Goal: Task Accomplishment & Management: Manage account settings

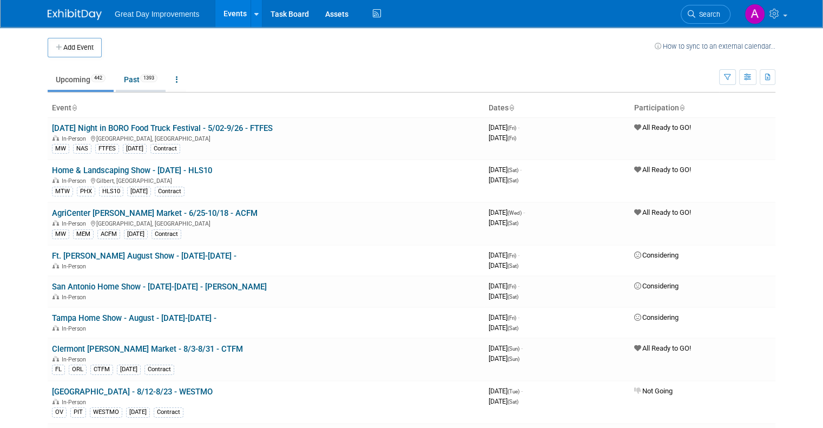
click at [132, 80] on link "Past 1393" at bounding box center [141, 79] width 50 height 21
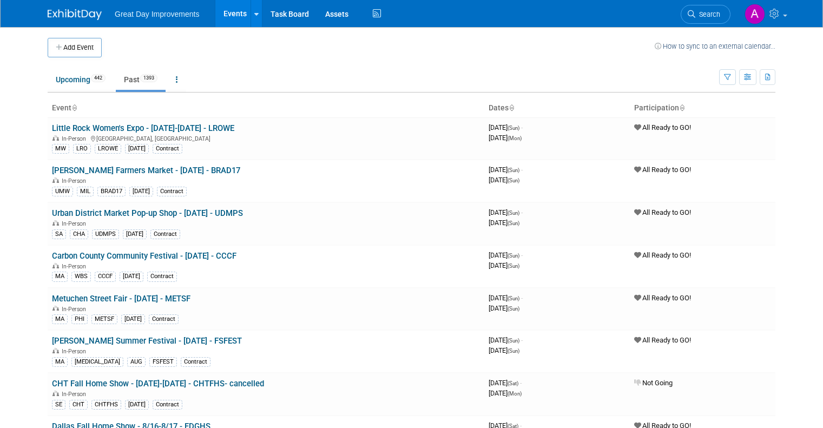
click at [176, 77] on icon at bounding box center [177, 80] width 2 height 8
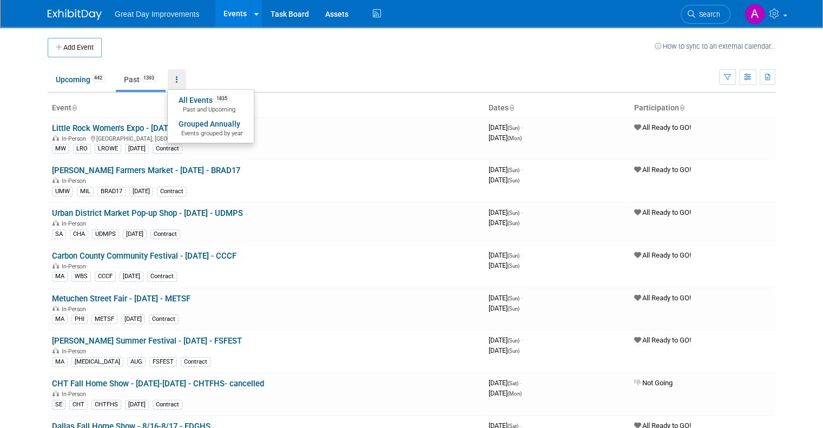
click at [352, 69] on ul "Upcoming 442 Past 1393 All Events 1835 Past and Upcoming Grouped Annually Event…" at bounding box center [384, 80] width 672 height 24
click at [731, 78] on icon "button" at bounding box center [727, 77] width 7 height 7
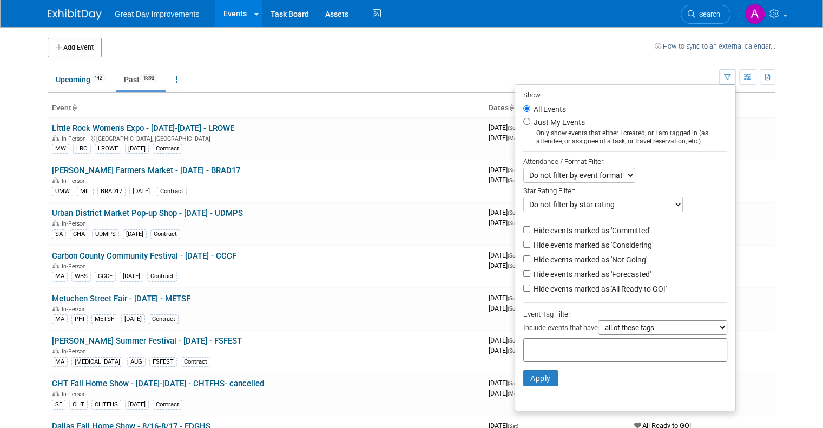
click at [501, 67] on td "Upcoming 442 Past 1393 All Events 1835 Past and Upcoming Grouped Annually Event…" at bounding box center [384, 74] width 672 height 35
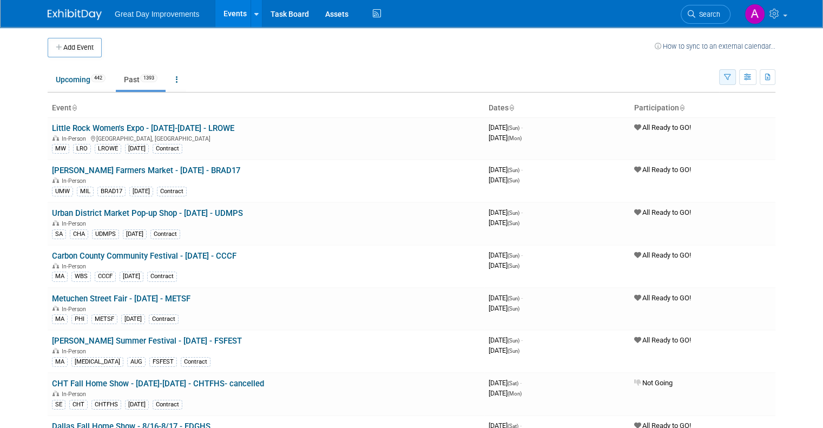
click at [731, 79] on icon "button" at bounding box center [727, 77] width 7 height 7
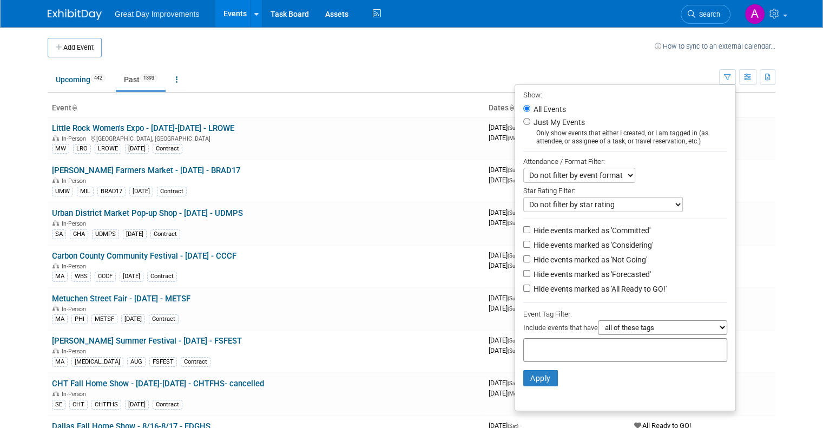
click at [535, 124] on li "Just My Events Only show events that either I created, or I am tagged in (as at…" at bounding box center [625, 131] width 220 height 30
click at [530, 119] on input "Just My Events" at bounding box center [526, 121] width 7 height 7
radio input "true"
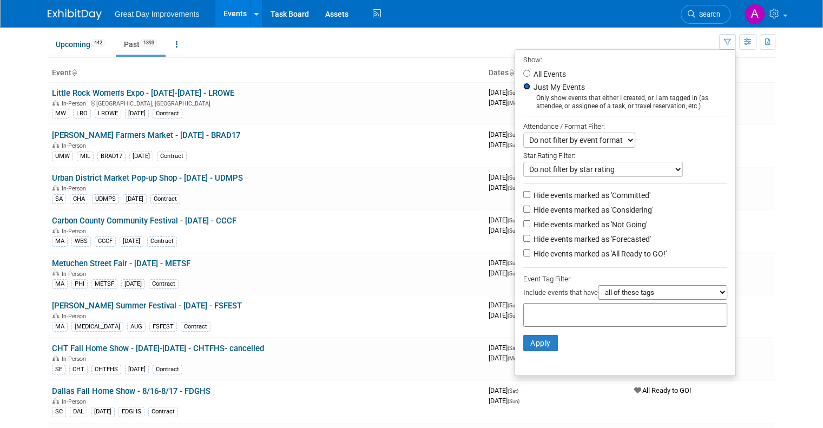
scroll to position [54, 0]
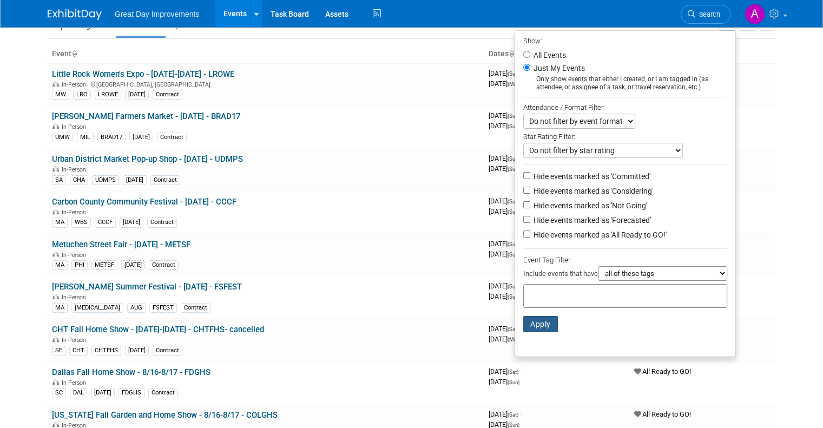
click at [550, 316] on button "Apply" at bounding box center [540, 324] width 35 height 16
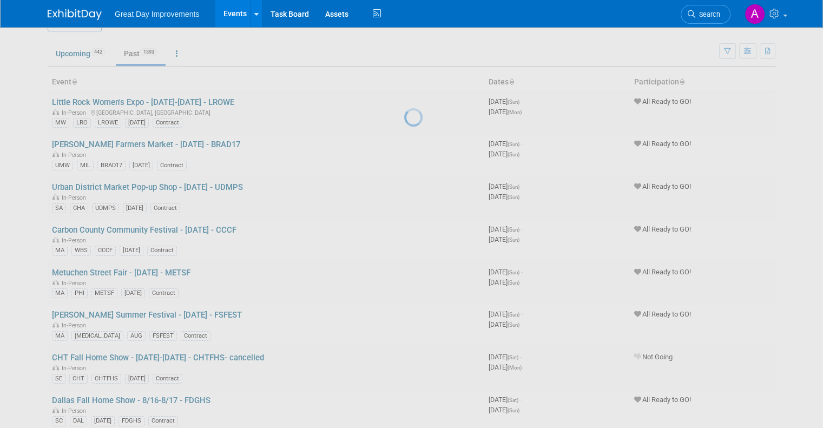
scroll to position [0, 0]
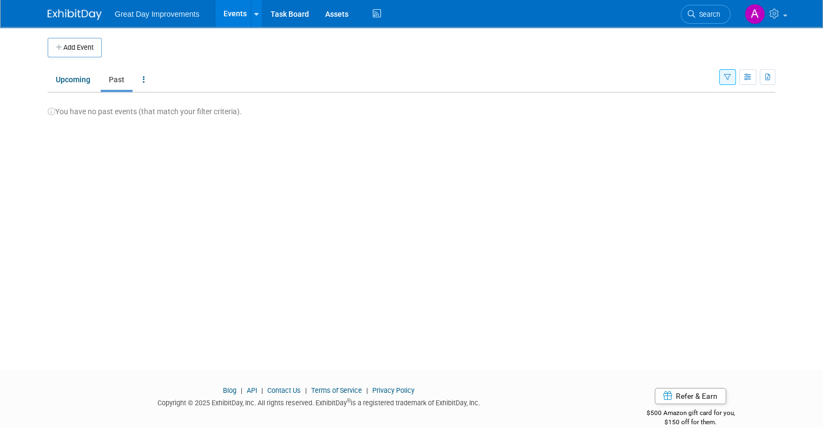
click at [731, 80] on icon "button" at bounding box center [727, 77] width 7 height 7
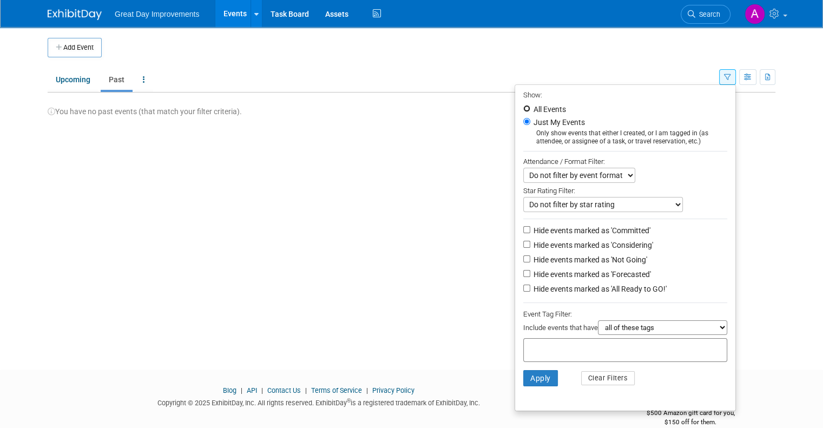
click at [530, 110] on input "All Events" at bounding box center [526, 108] width 7 height 7
radio input "true"
click at [546, 372] on button "Apply" at bounding box center [540, 378] width 35 height 16
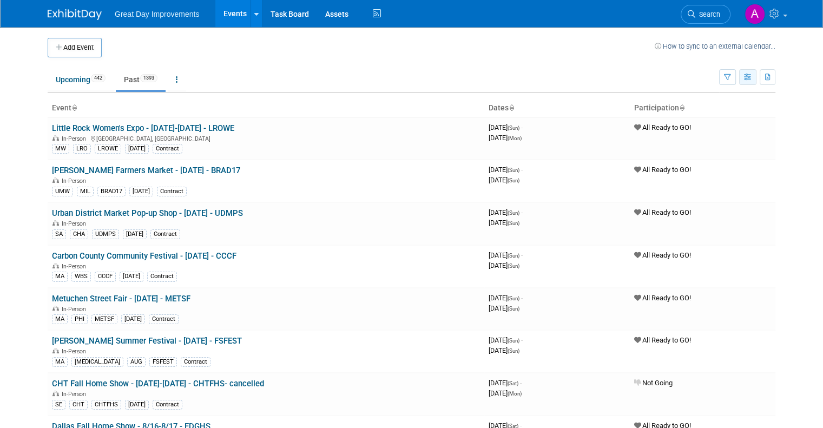
click at [752, 78] on icon "button" at bounding box center [748, 77] width 8 height 7
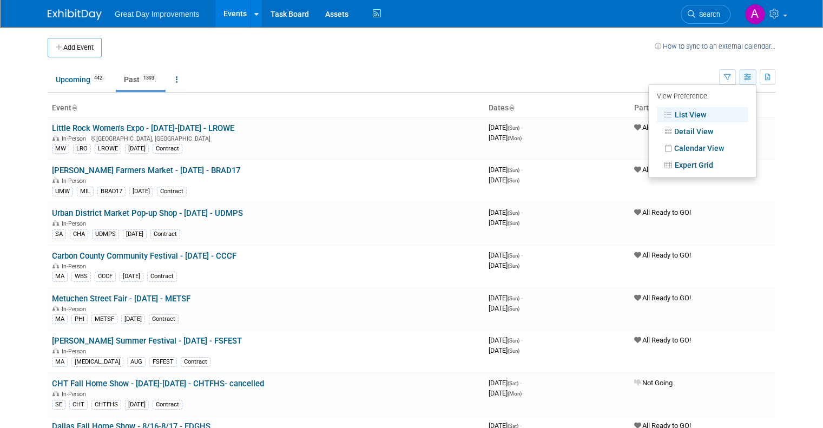
click at [752, 78] on icon "button" at bounding box center [748, 77] width 8 height 7
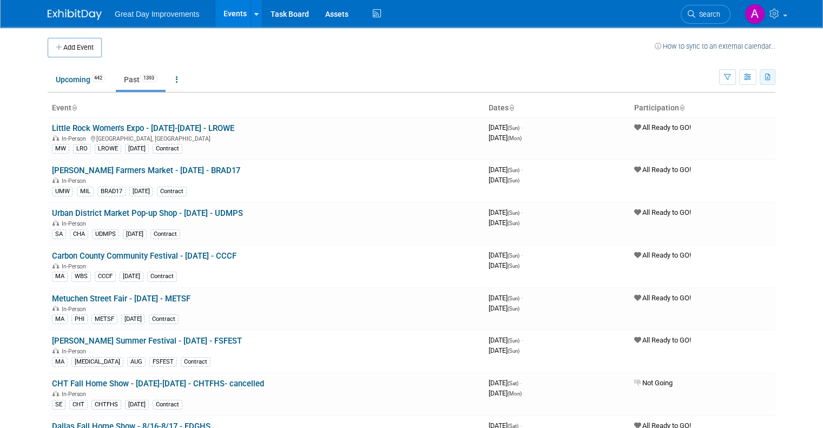
click at [776, 76] on button "button" at bounding box center [768, 77] width 16 height 16
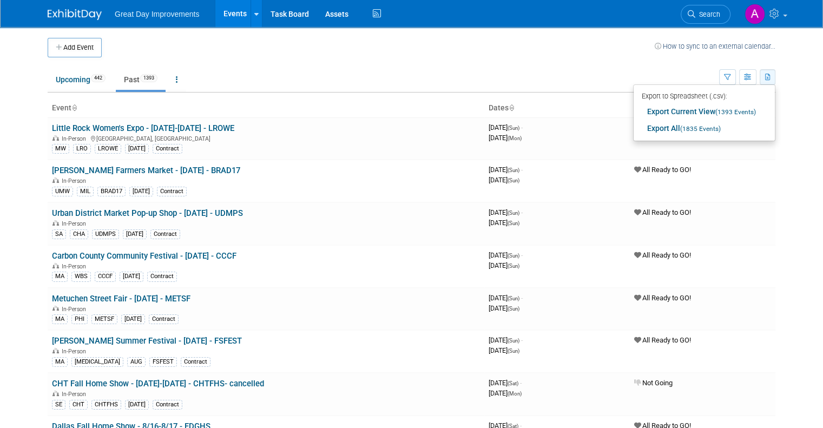
click at [776, 76] on button "button" at bounding box center [768, 77] width 16 height 16
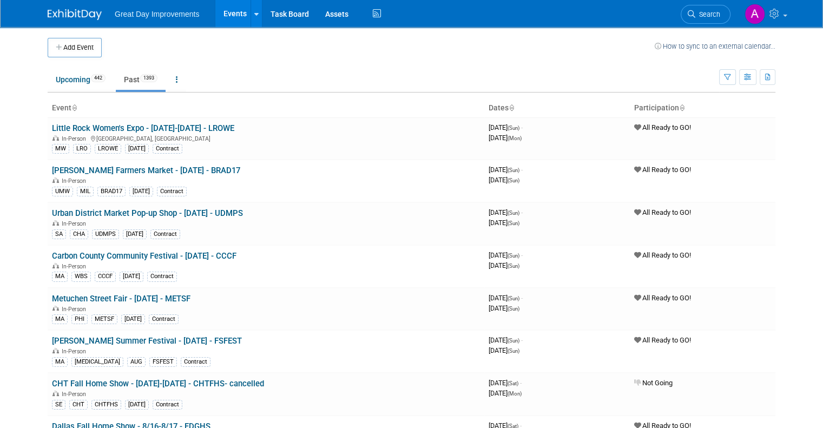
click at [752, 77] on icon "button" at bounding box center [748, 77] width 8 height 7
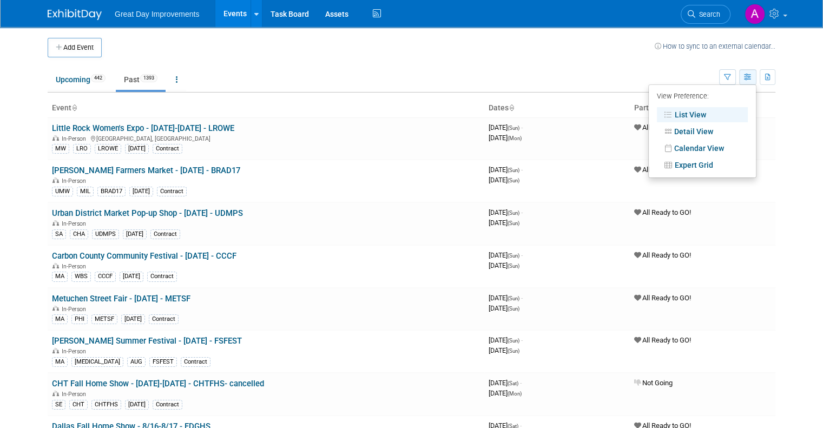
click at [757, 76] on button "button" at bounding box center [747, 77] width 17 height 16
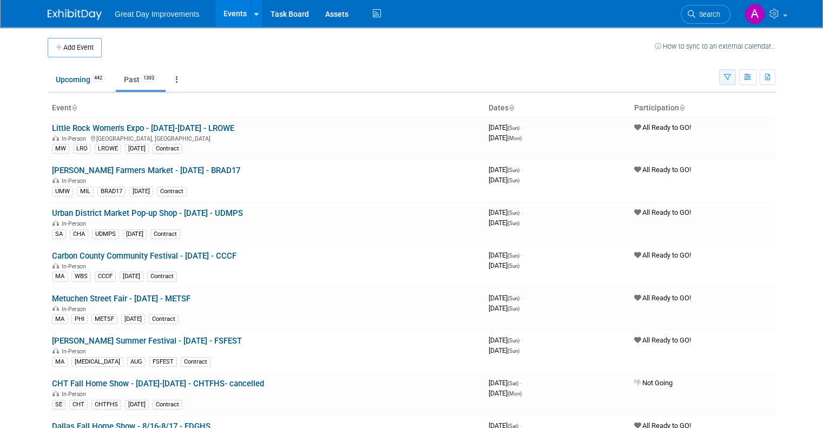
click at [736, 77] on button "button" at bounding box center [727, 77] width 17 height 16
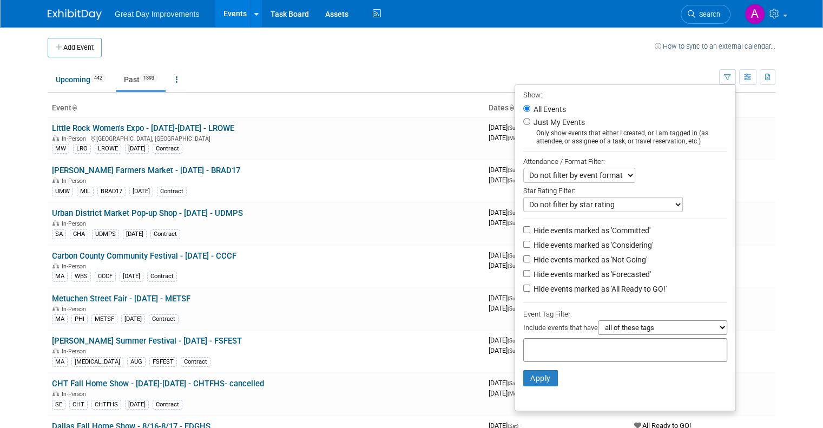
click at [646, 324] on select "all of these tags any one of these tags only and exactly these specific tags" at bounding box center [662, 327] width 129 height 15
click at [606, 320] on select "all of these tags any one of these tags only and exactly these specific tags" at bounding box center [662, 327] width 129 height 15
click at [596, 352] on input "text" at bounding box center [571, 348] width 87 height 11
click at [600, 346] on input "text" at bounding box center [571, 348] width 87 height 11
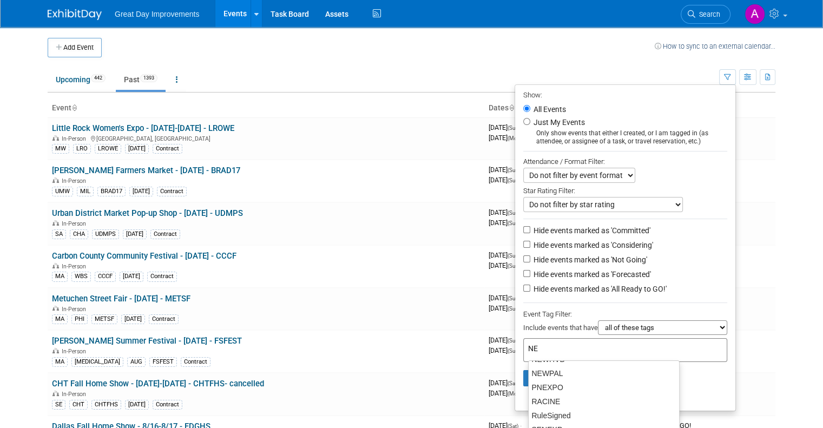
type input "NE"
click at [822, 275] on body "Great Day Improvements Events Add Event Bulk Upload Events Shareable Event Boar…" at bounding box center [411, 214] width 823 height 428
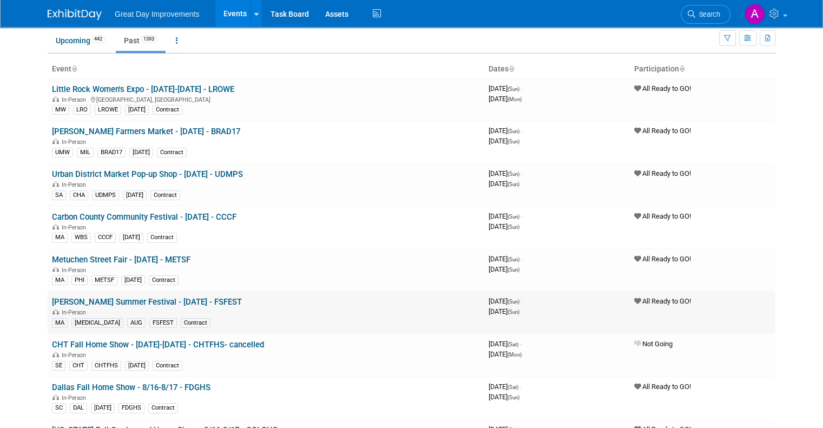
scroll to position [0, 0]
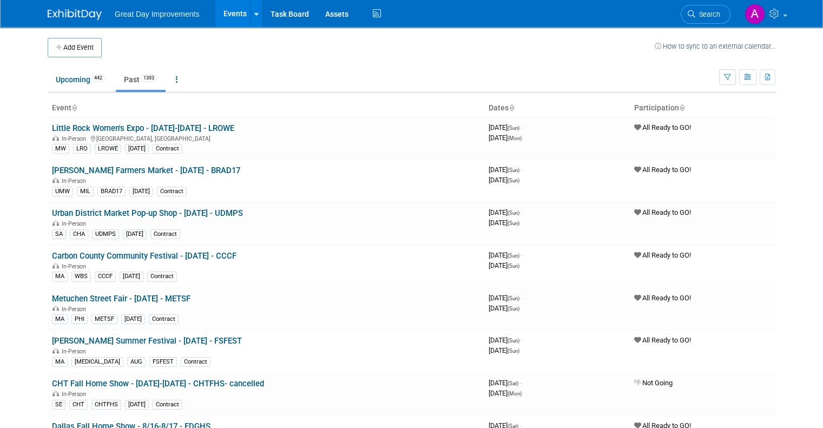
click at [514, 110] on icon at bounding box center [511, 108] width 5 height 7
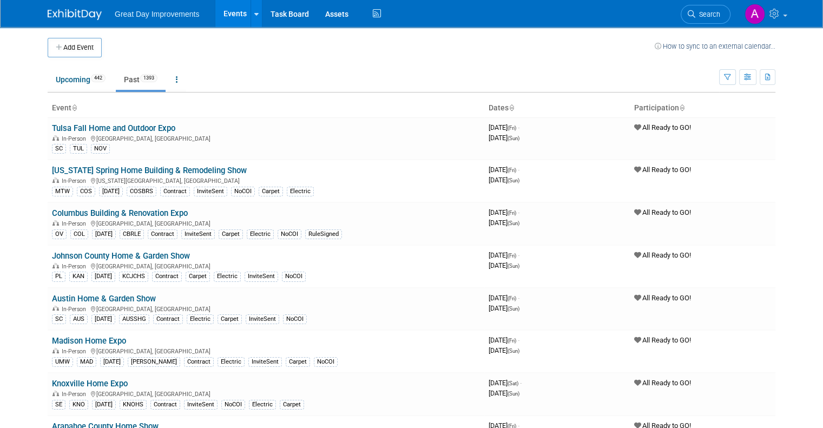
click at [514, 106] on icon at bounding box center [511, 108] width 5 height 7
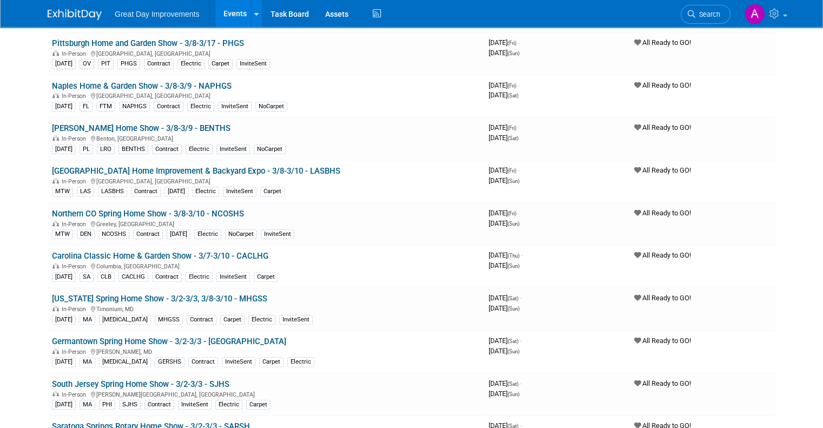
scroll to position [45726, 0]
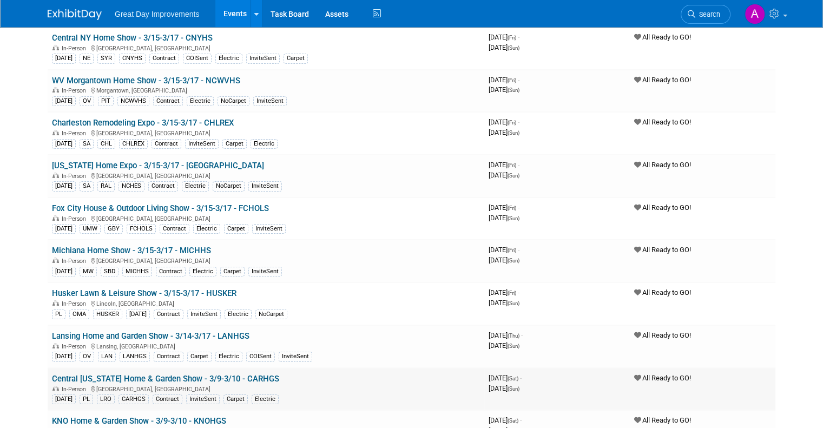
scroll to position [44914, 0]
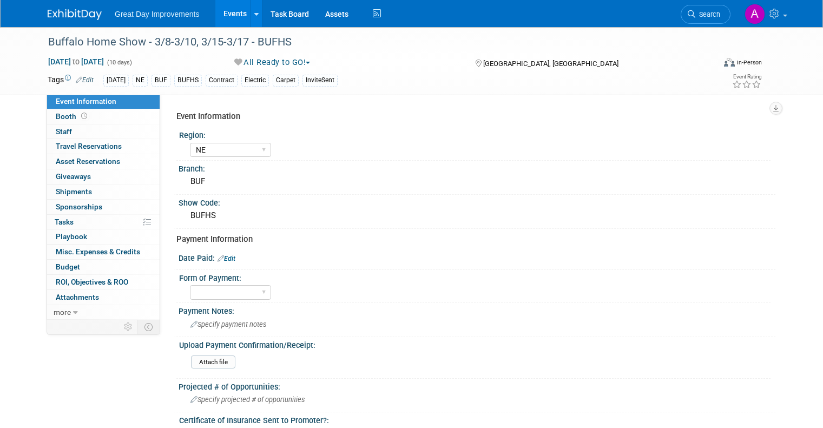
select select "NE"
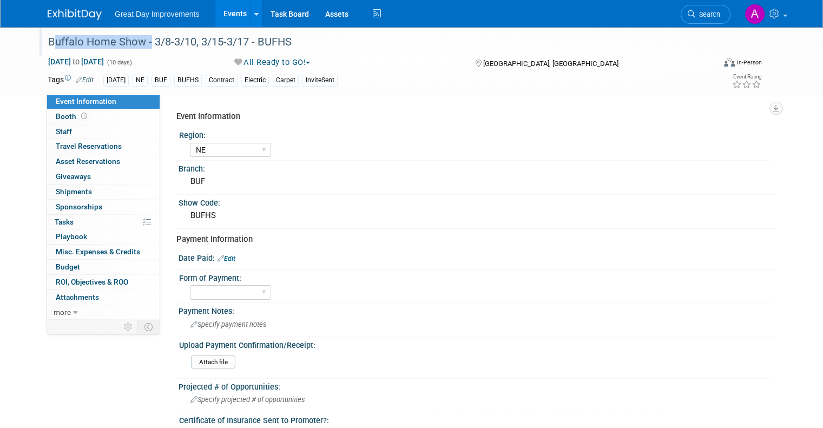
drag, startPoint x: 38, startPoint y: 41, endPoint x: 136, endPoint y: 44, distance: 98.0
click at [136, 44] on div "Buffalo Home Show - 3/8-3/10, 3/15-3/17 - BUFHS" at bounding box center [372, 41] width 657 height 19
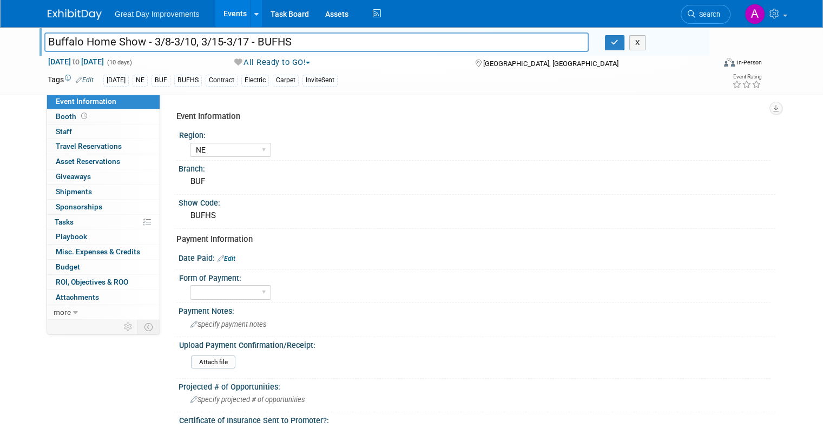
drag, startPoint x: 123, startPoint y: 42, endPoint x: 69, endPoint y: 42, distance: 54.1
click at [69, 42] on input "Buffalo Home Show - 3/8-3/10, 3/15-3/17 - BUFHS" at bounding box center [316, 41] width 544 height 19
click at [70, 42] on input "Buffalo Home Show - 3/8-3/10, 3/15-3/17 - BUFHS" at bounding box center [316, 41] width 544 height 19
drag, startPoint x: 136, startPoint y: 43, endPoint x: 28, endPoint y: 43, distance: 108.8
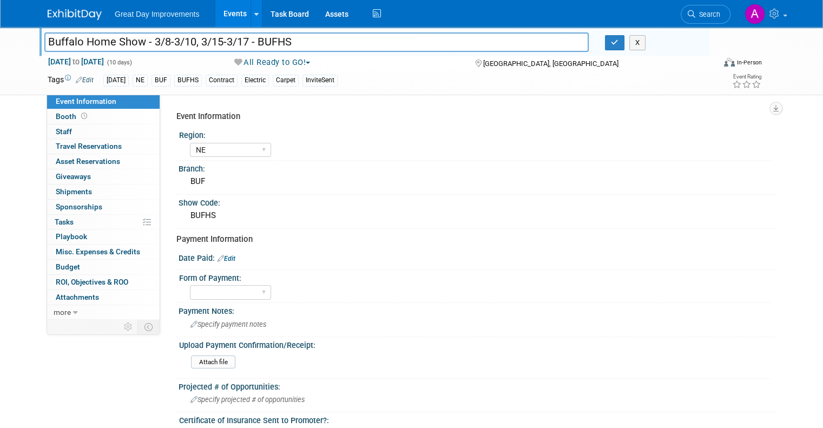
click at [36, 43] on div "Buffalo Home Show - 3/8-3/10, 3/15-3/17 - BUFHS" at bounding box center [316, 43] width 561 height 16
